Goal: Task Accomplishment & Management: Use online tool/utility

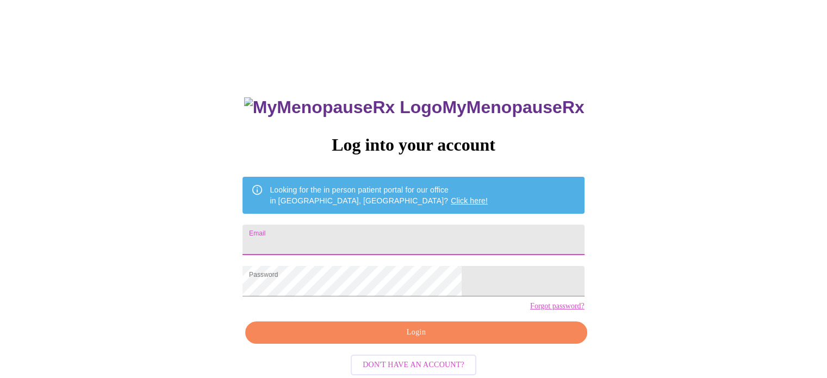
click at [399, 241] on input "Email" at bounding box center [412, 239] width 341 height 30
type input "[EMAIL_ADDRESS][DOMAIN_NAME]"
click at [404, 339] on span "Login" at bounding box center [416, 332] width 316 height 14
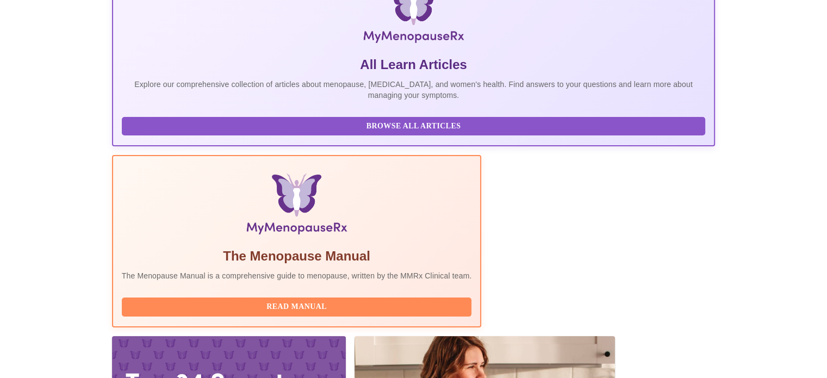
scroll to position [215, 0]
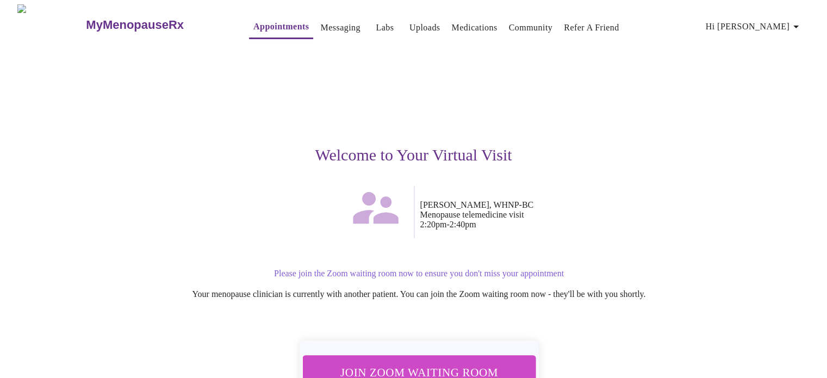
click at [454, 365] on span "Join Zoom Waiting Room" at bounding box center [418, 372] width 204 height 20
